Goal: Task Accomplishment & Management: Complete application form

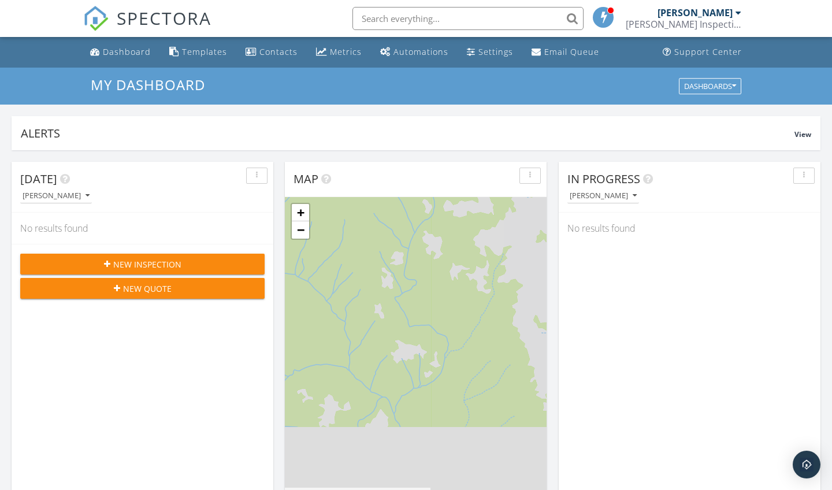
click at [152, 264] on span "New Inspection" at bounding box center [147, 264] width 68 height 12
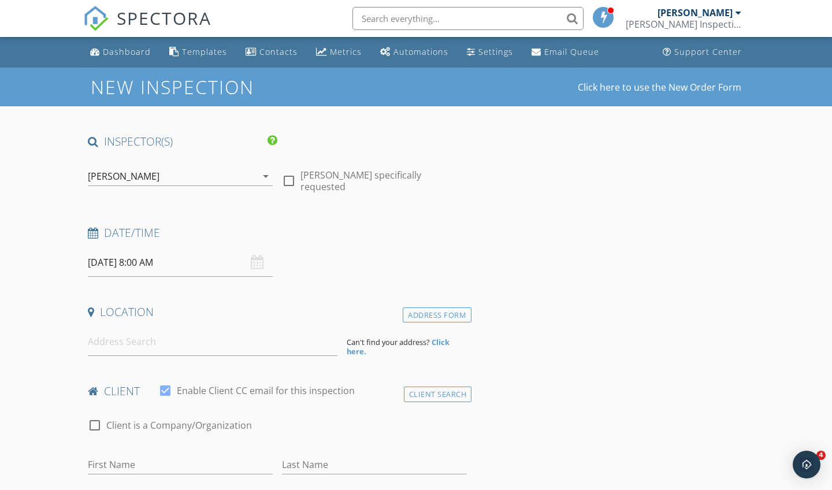
click at [125, 261] on input "09/30/2025 8:00 AM" at bounding box center [180, 263] width 185 height 28
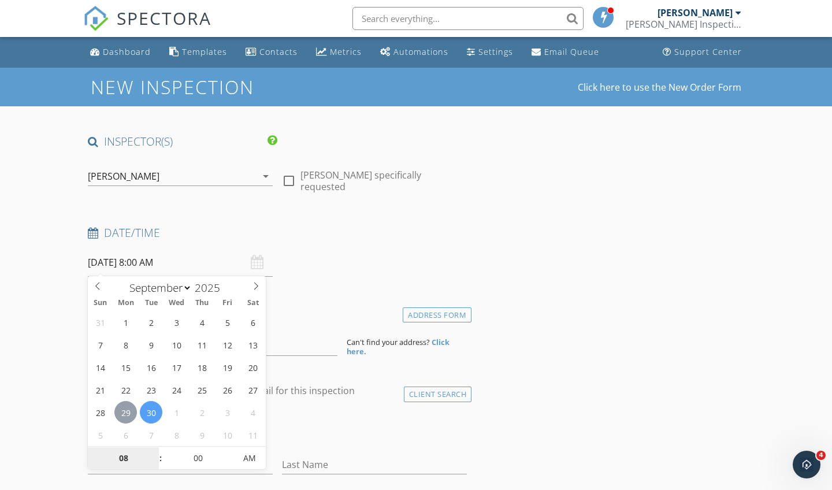
type input "[DATE] 8:00 AM"
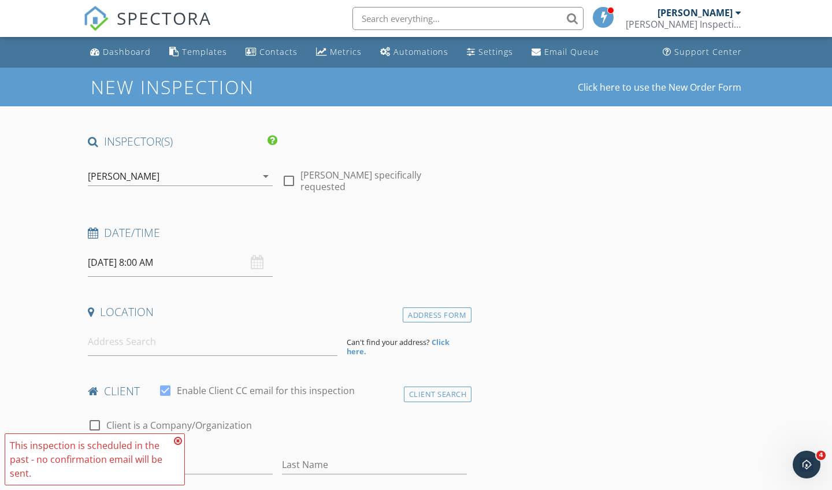
click at [179, 440] on icon at bounding box center [178, 440] width 8 height 9
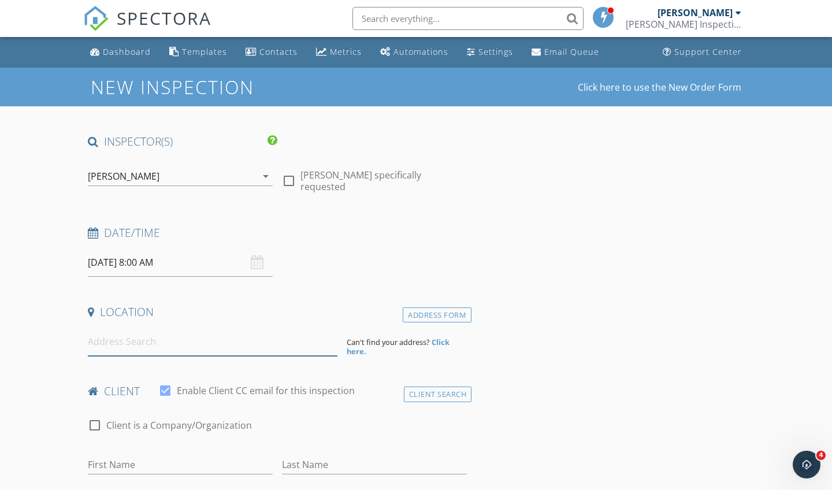
click at [124, 334] on input at bounding box center [213, 342] width 250 height 28
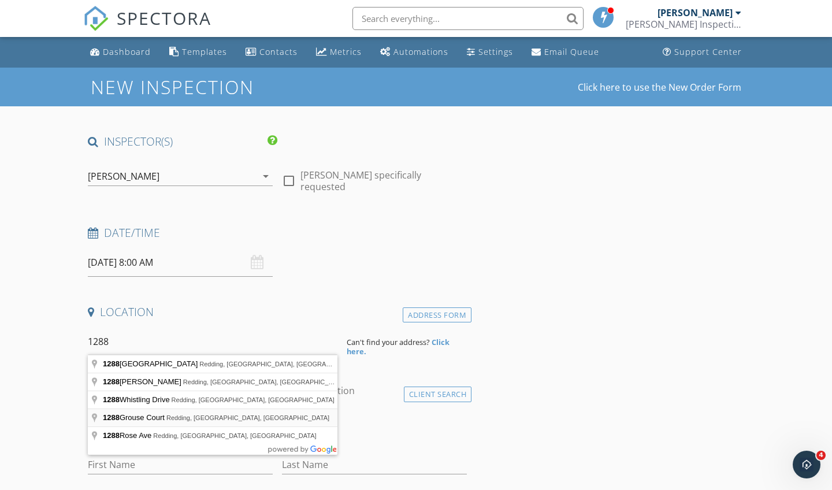
type input "1288 Grouse Court, Redding, CA, USA"
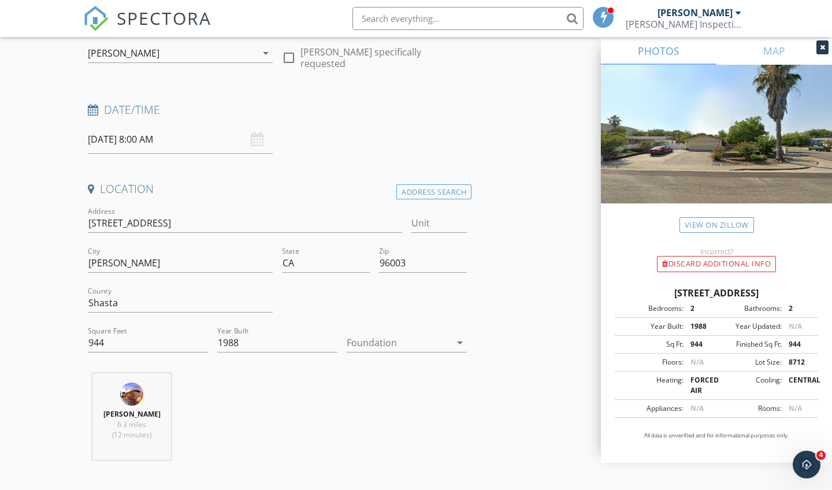
scroll to position [223, 0]
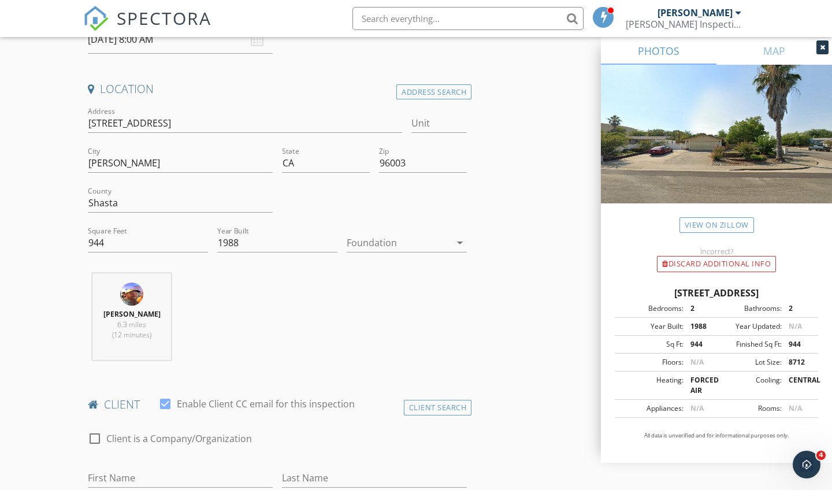
click at [461, 239] on icon "arrow_drop_down" at bounding box center [460, 243] width 14 height 14
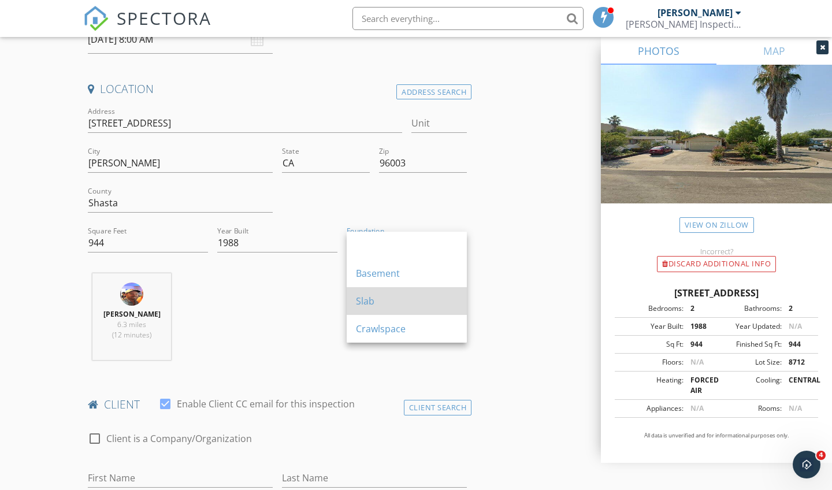
click at [397, 287] on div "Basement Slab Crawlspace" at bounding box center [407, 287] width 120 height 111
click at [397, 302] on div "Slab" at bounding box center [407, 301] width 102 height 14
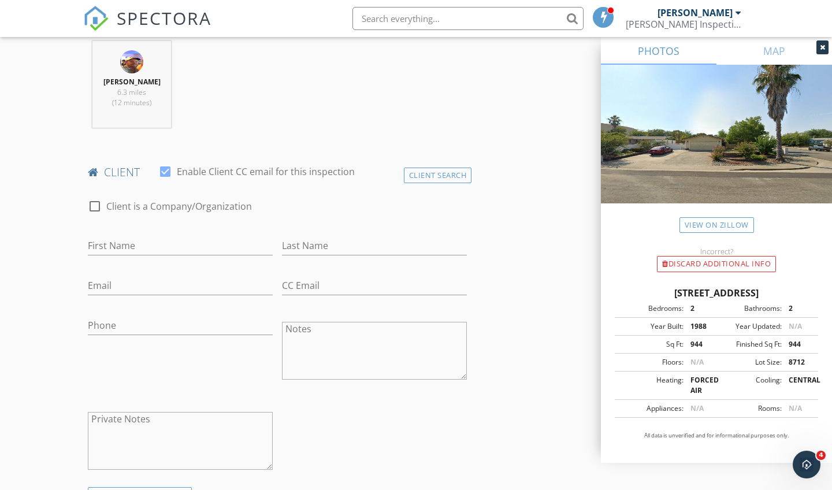
scroll to position [456, 0]
type input "Faith and [PERSON_NAME]"
type input "[PERSON_NAME]"
click at [421, 197] on div "check_box_outline_blank Client is a Company/Organization" at bounding box center [277, 212] width 379 height 30
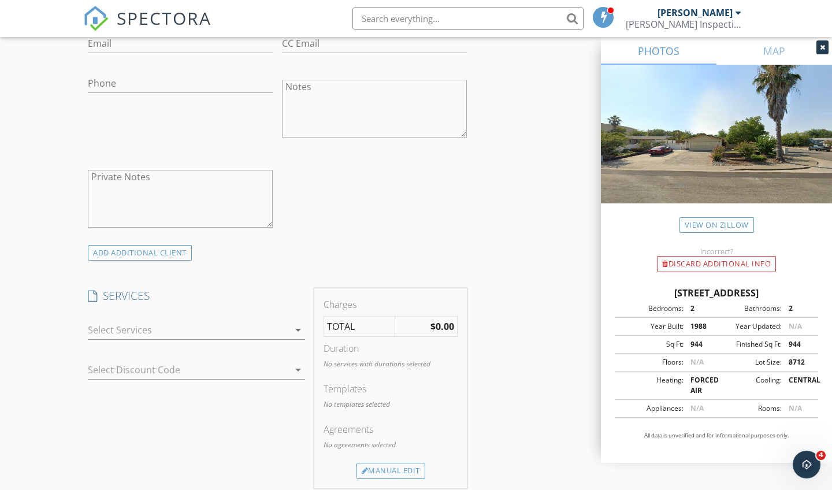
scroll to position [719, 0]
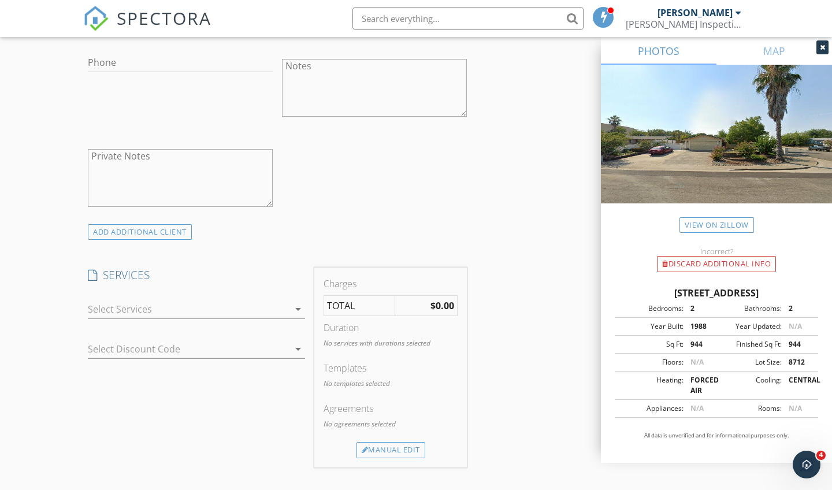
click at [298, 304] on icon "arrow_drop_down" at bounding box center [298, 309] width 14 height 14
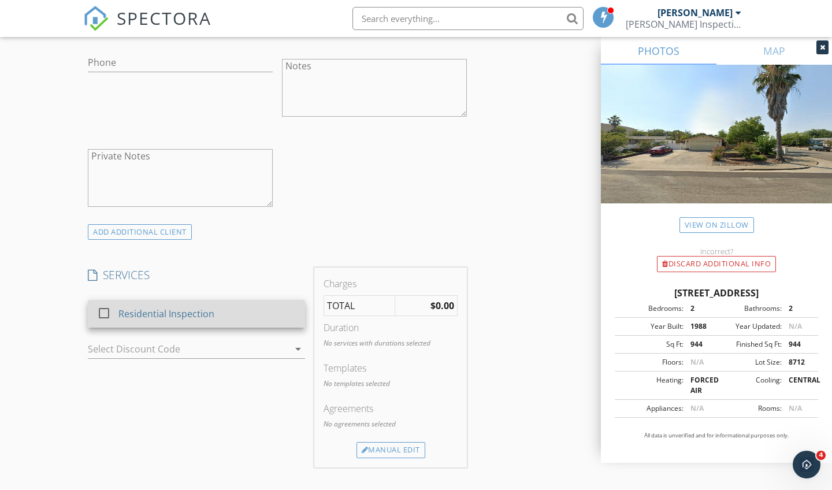
click at [105, 312] on div at bounding box center [104, 314] width 20 height 20
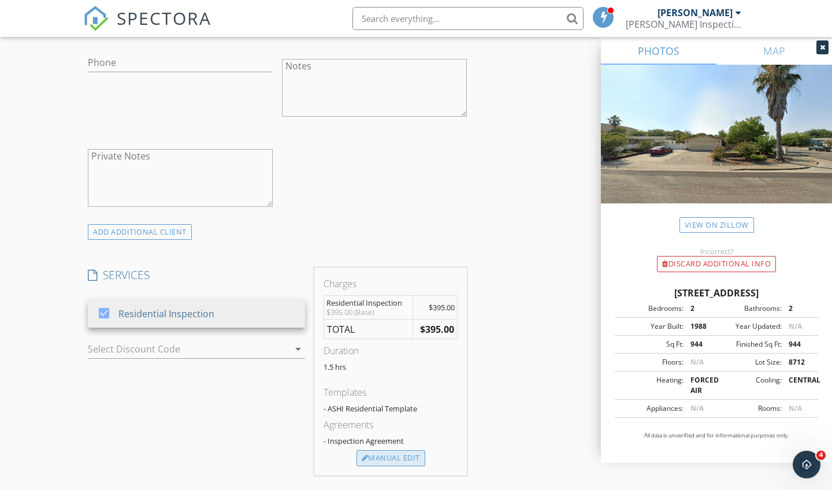
click at [388, 453] on div "Manual Edit" at bounding box center [391, 458] width 69 height 16
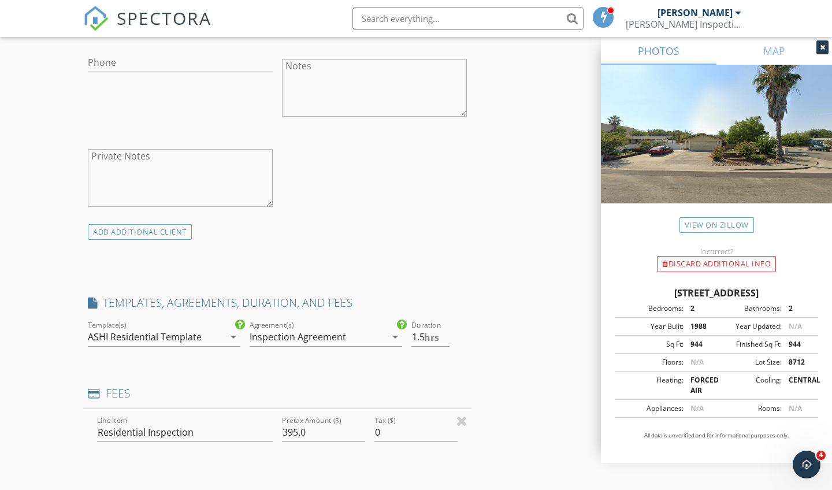
click at [504, 398] on div "INSPECTOR(S) check_box Kevin Quigley PRIMARY Kevin Quigley arrow_drop_down chec…" at bounding box center [416, 381] width 666 height 1930
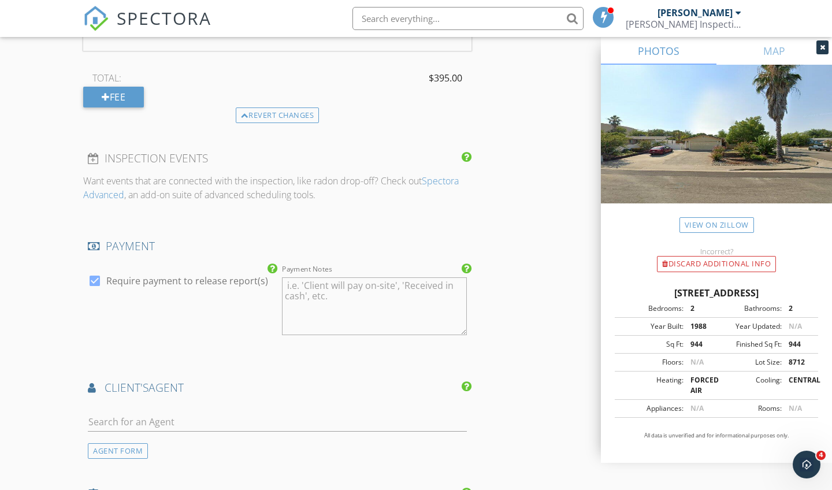
scroll to position [1209, 0]
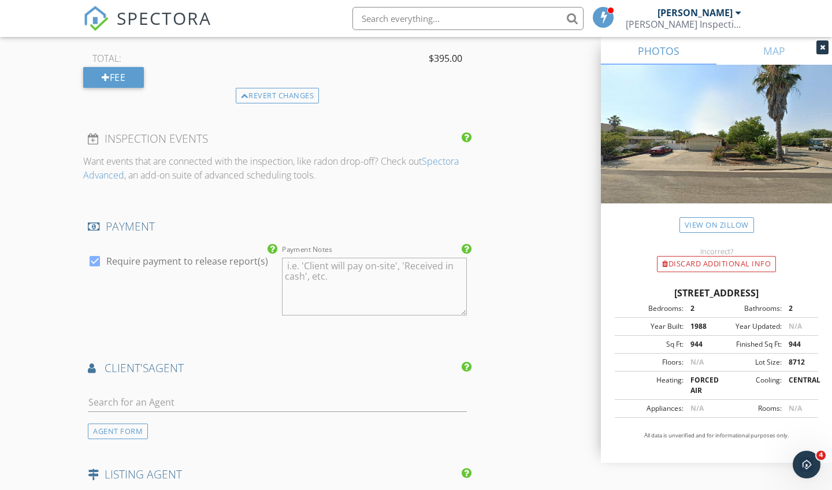
click at [97, 256] on div at bounding box center [95, 261] width 20 height 20
checkbox input "false"
click at [128, 426] on div "AGENT FORM" at bounding box center [118, 432] width 60 height 16
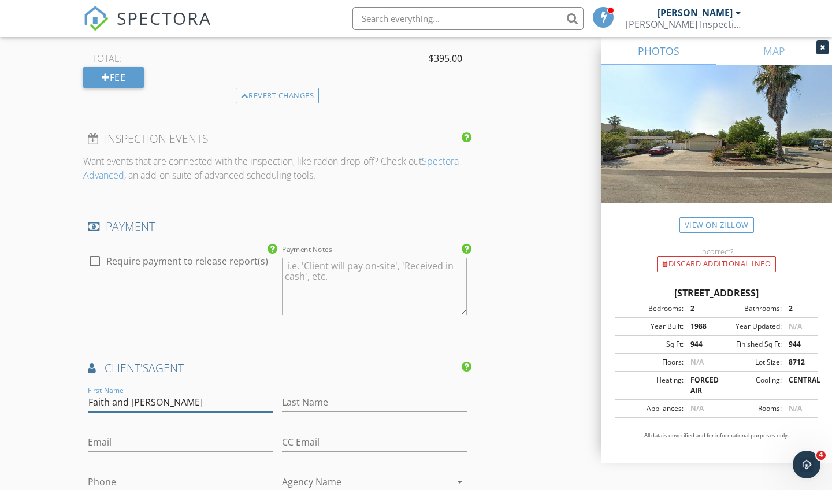
type input "Faith and [PERSON_NAME]"
type input "[PERSON_NAME]"
click at [303, 335] on div "INSPECTOR(S) check_box Kevin Quigley PRIMARY Kevin Quigley arrow_drop_down chec…" at bounding box center [277, 52] width 388 height 2255
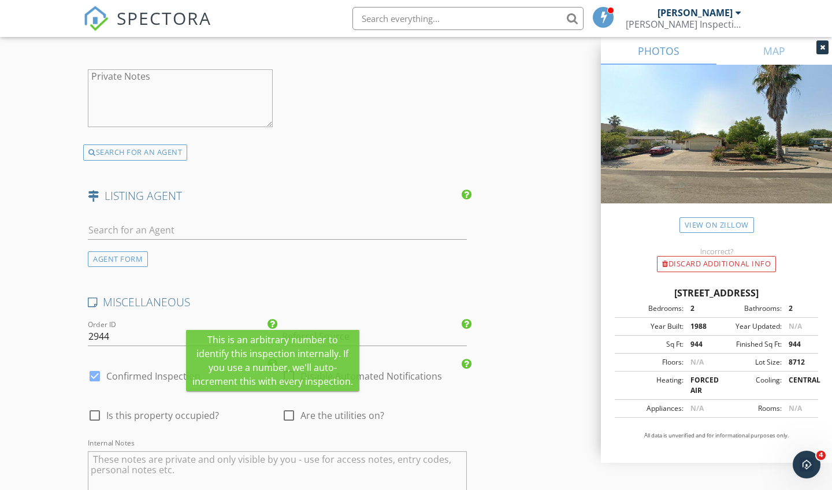
scroll to position [1782, 0]
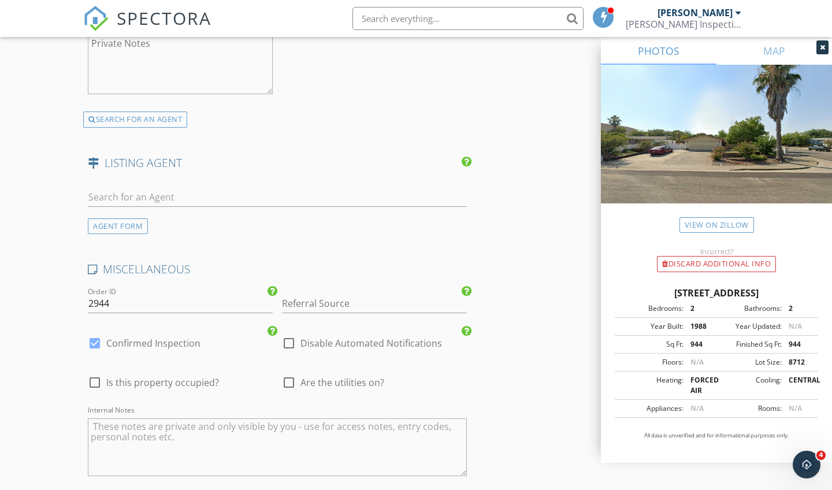
click at [97, 375] on div at bounding box center [95, 383] width 20 height 20
checkbox input "true"
click at [289, 374] on div at bounding box center [289, 383] width 20 height 20
checkbox input "true"
drag, startPoint x: 547, startPoint y: 412, endPoint x: 545, endPoint y: 394, distance: 17.4
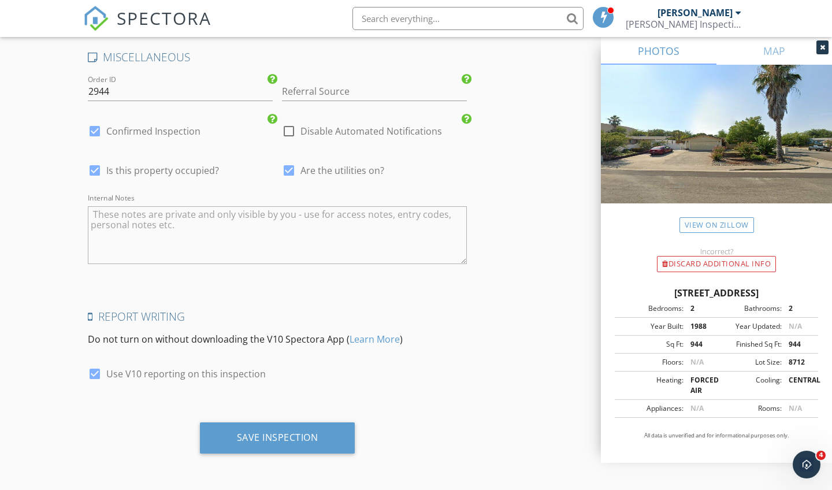
scroll to position [1988, 0]
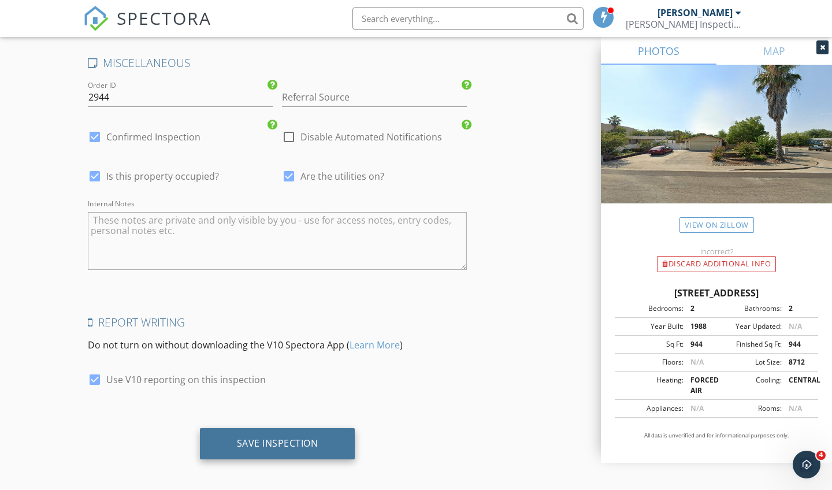
click at [305, 438] on div "Save Inspection" at bounding box center [278, 444] width 82 height 12
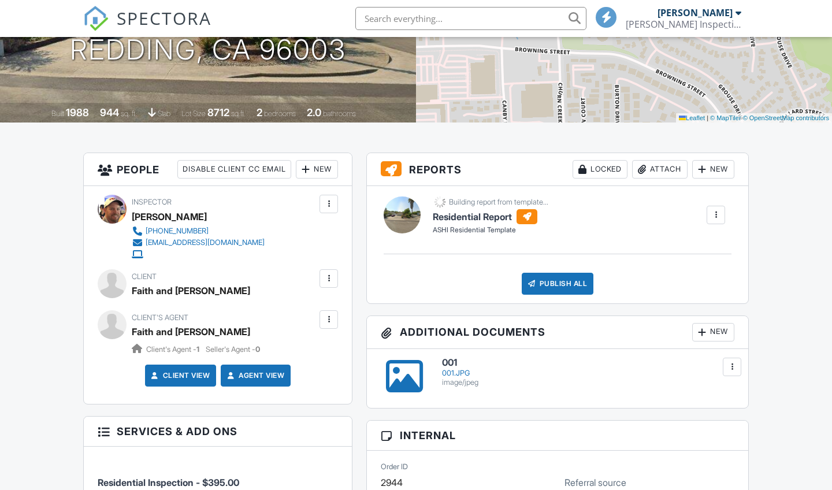
scroll to position [299, 0]
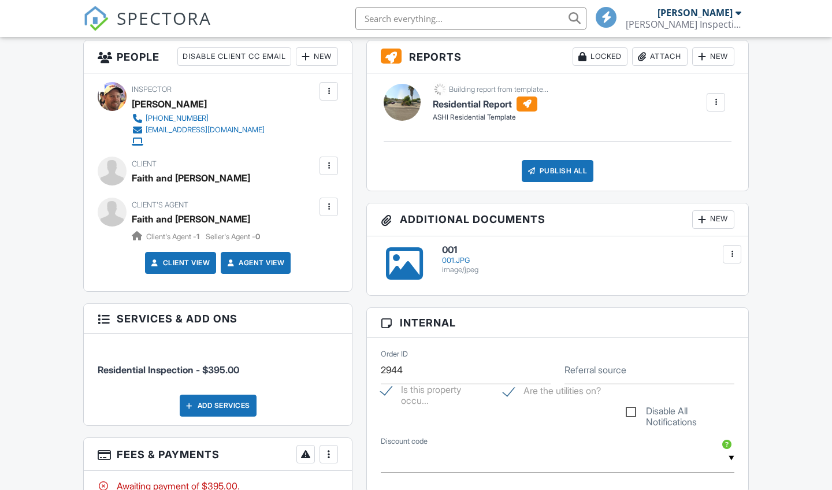
click at [332, 471] on div "Awaiting payment of $395.00." at bounding box center [218, 490] width 268 height 38
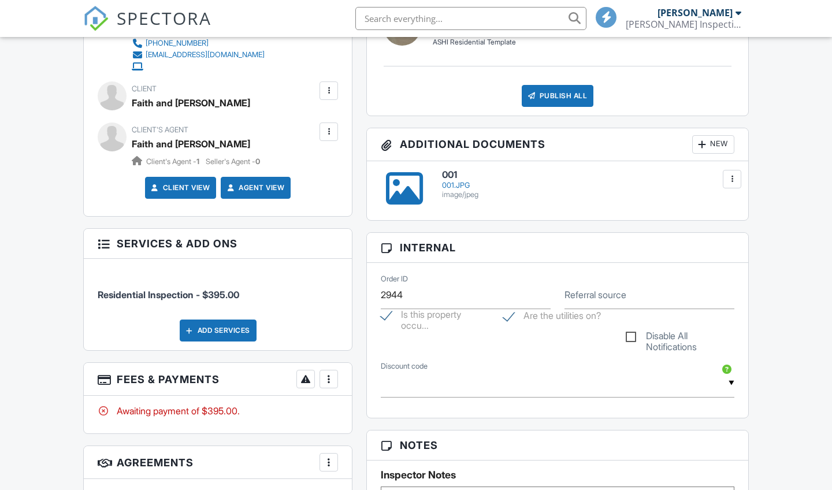
click at [331, 375] on div at bounding box center [329, 379] width 12 height 12
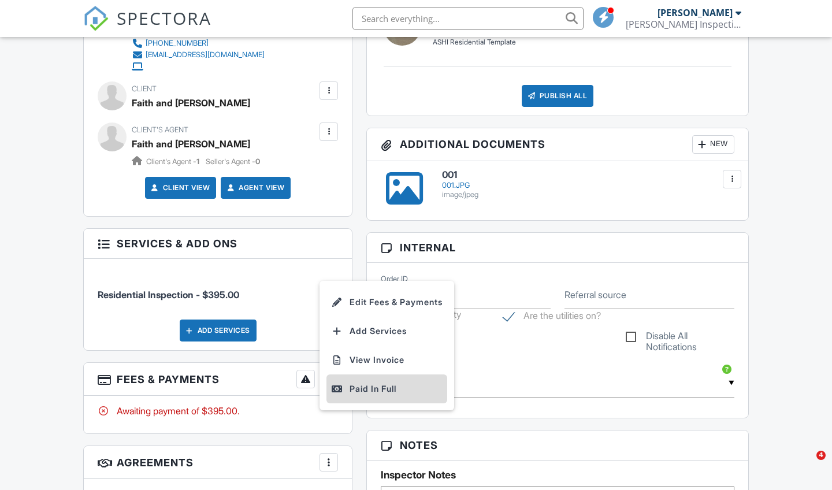
click at [366, 386] on div "Paid In Full" at bounding box center [387, 389] width 112 height 14
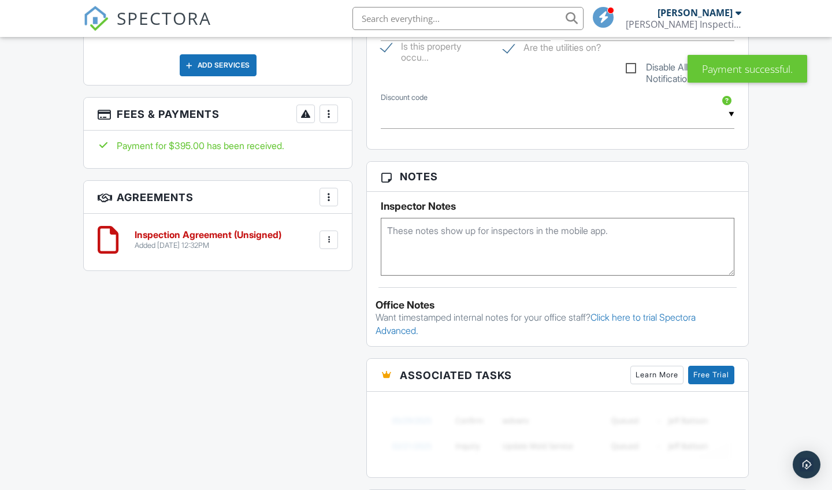
scroll to position [686, 0]
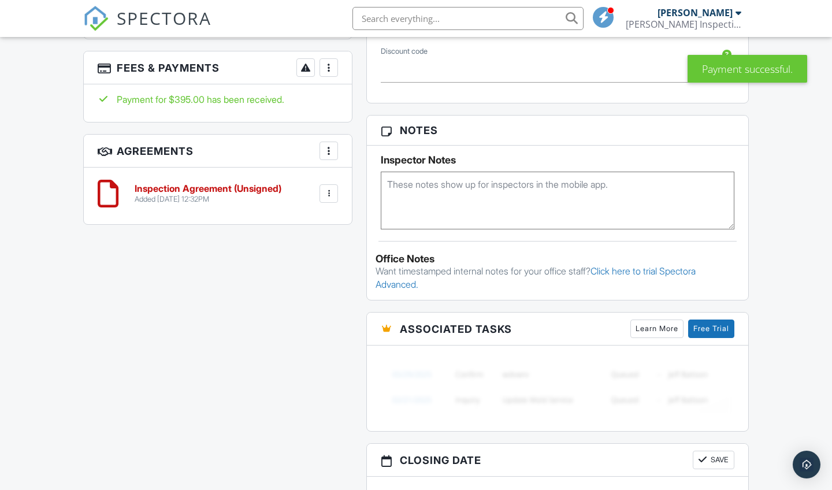
click at [331, 193] on div at bounding box center [329, 194] width 12 height 12
click at [303, 281] on li "Delete" at bounding box center [298, 283] width 66 height 29
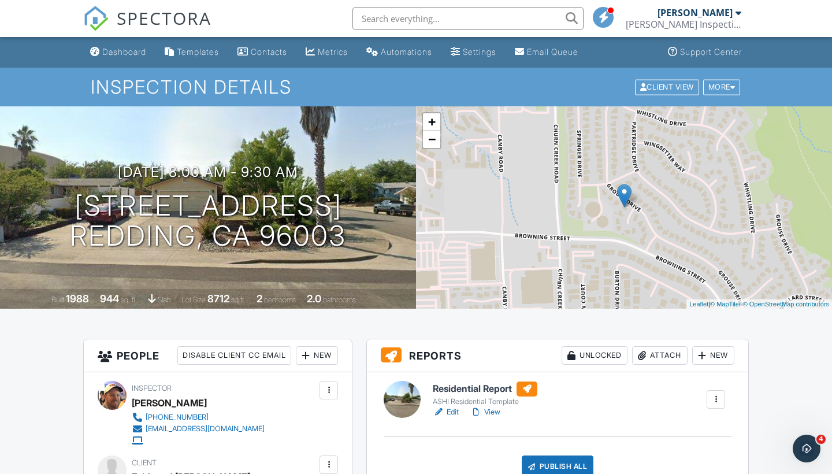
click at [494, 410] on link "View" at bounding box center [486, 412] width 30 height 12
